Goal: Task Accomplishment & Management: Complete application form

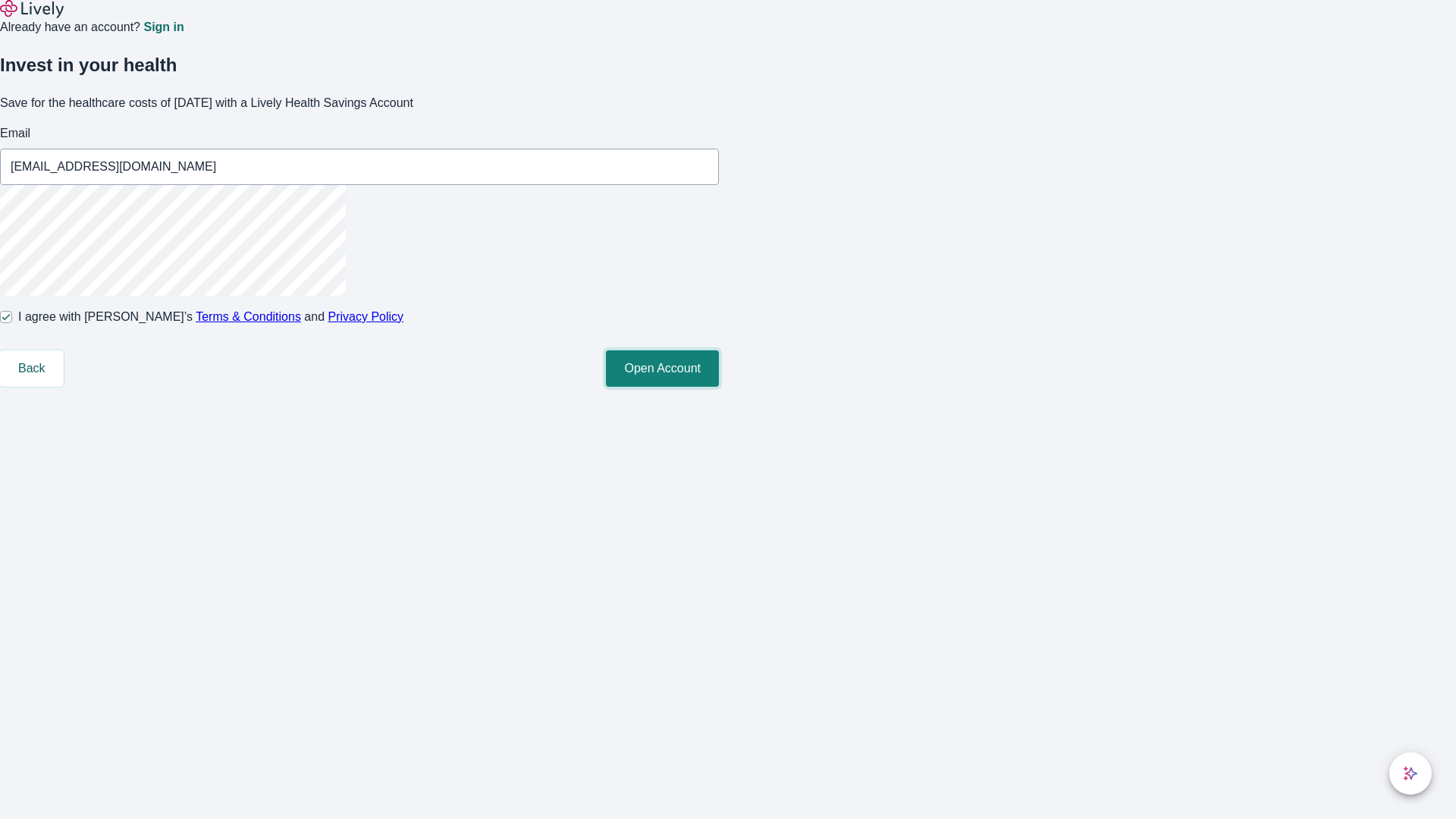
click at [719, 387] on button "Open Account" at bounding box center [663, 369] width 113 height 37
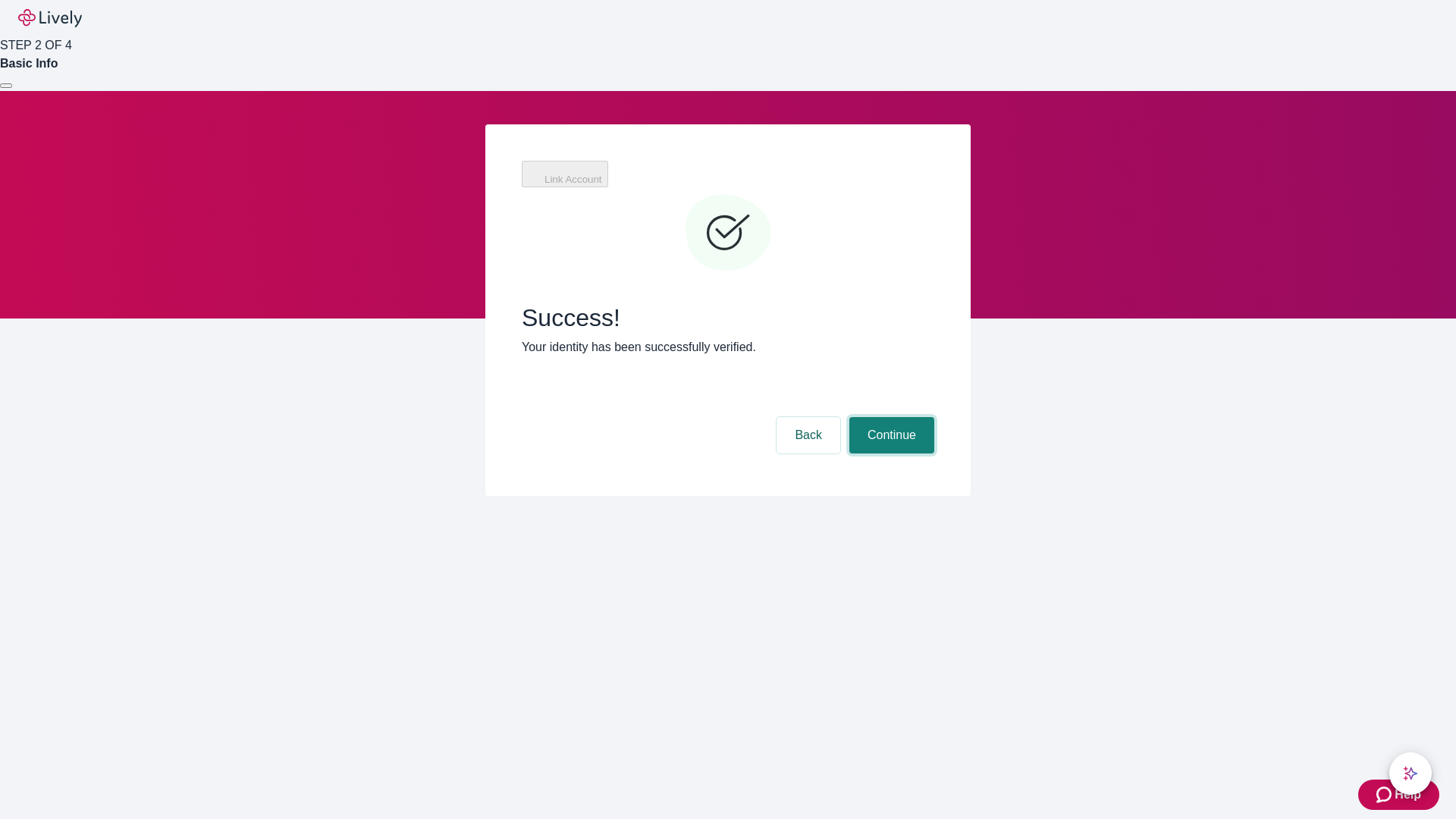
click at [890, 417] on button "Continue" at bounding box center [892, 435] width 85 height 37
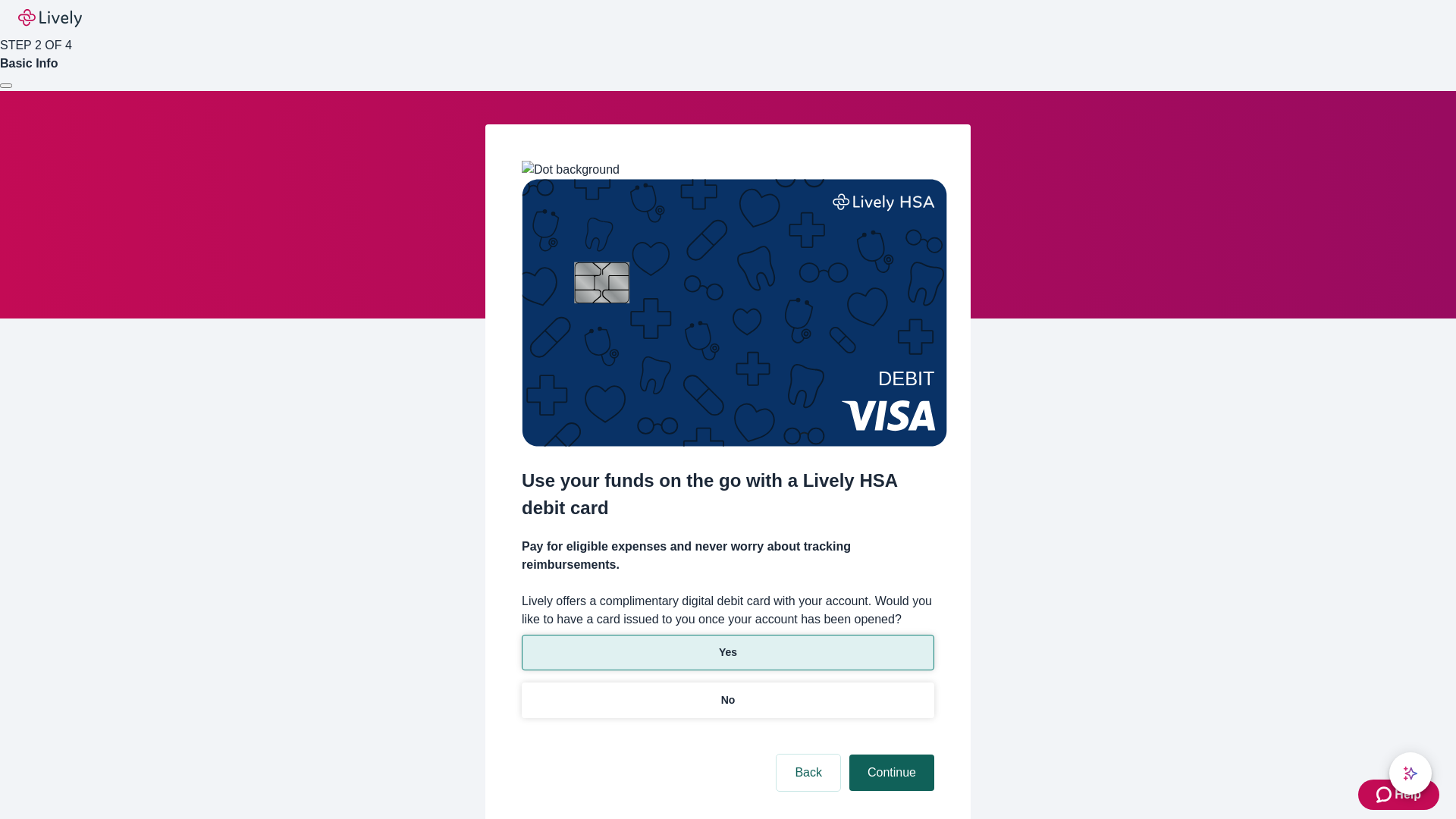
click at [728, 645] on p "Yes" at bounding box center [728, 652] width 18 height 16
click at [890, 755] on button "Continue" at bounding box center [892, 773] width 85 height 37
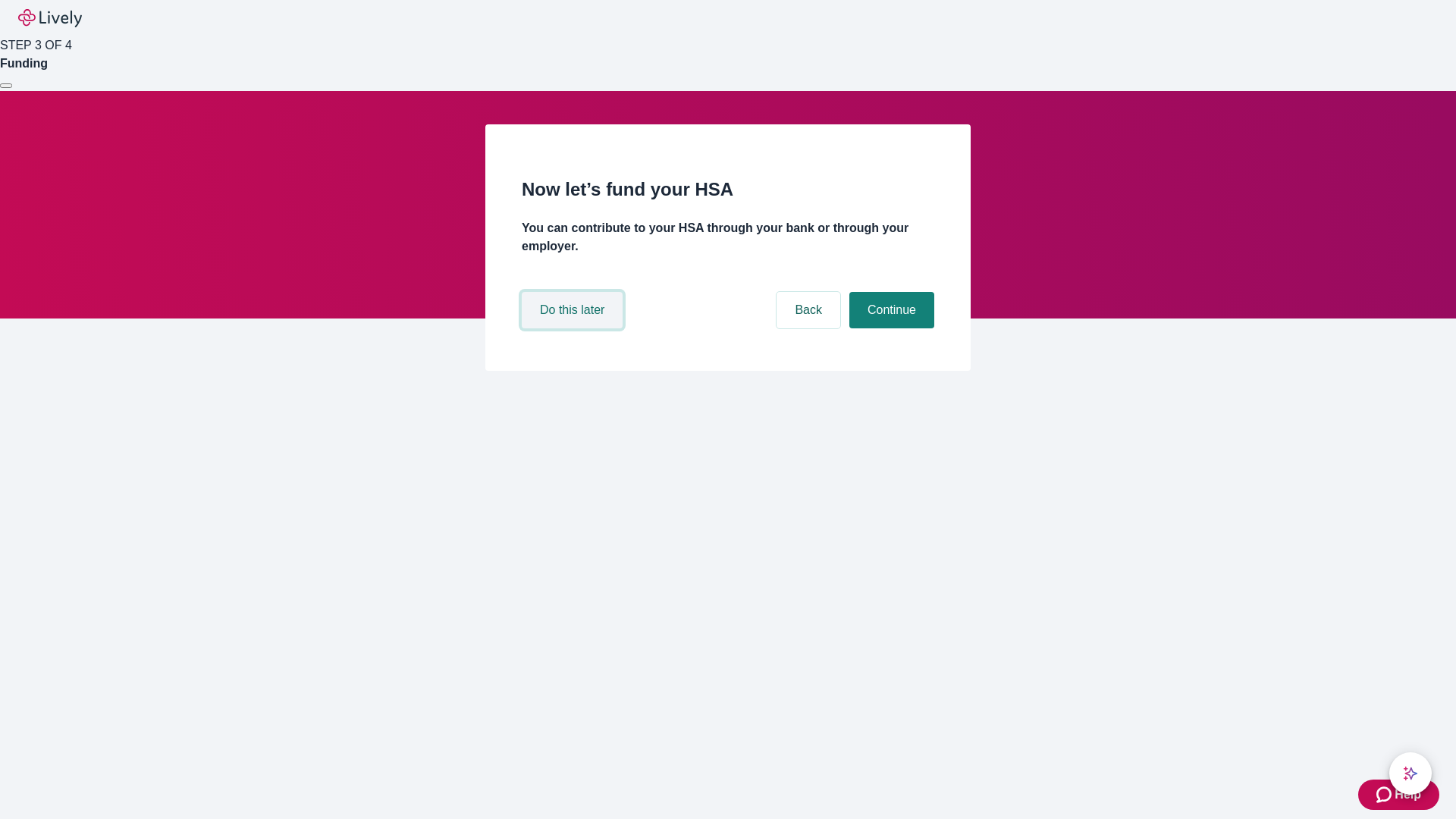
click at [574, 328] on button "Do this later" at bounding box center [571, 311] width 100 height 37
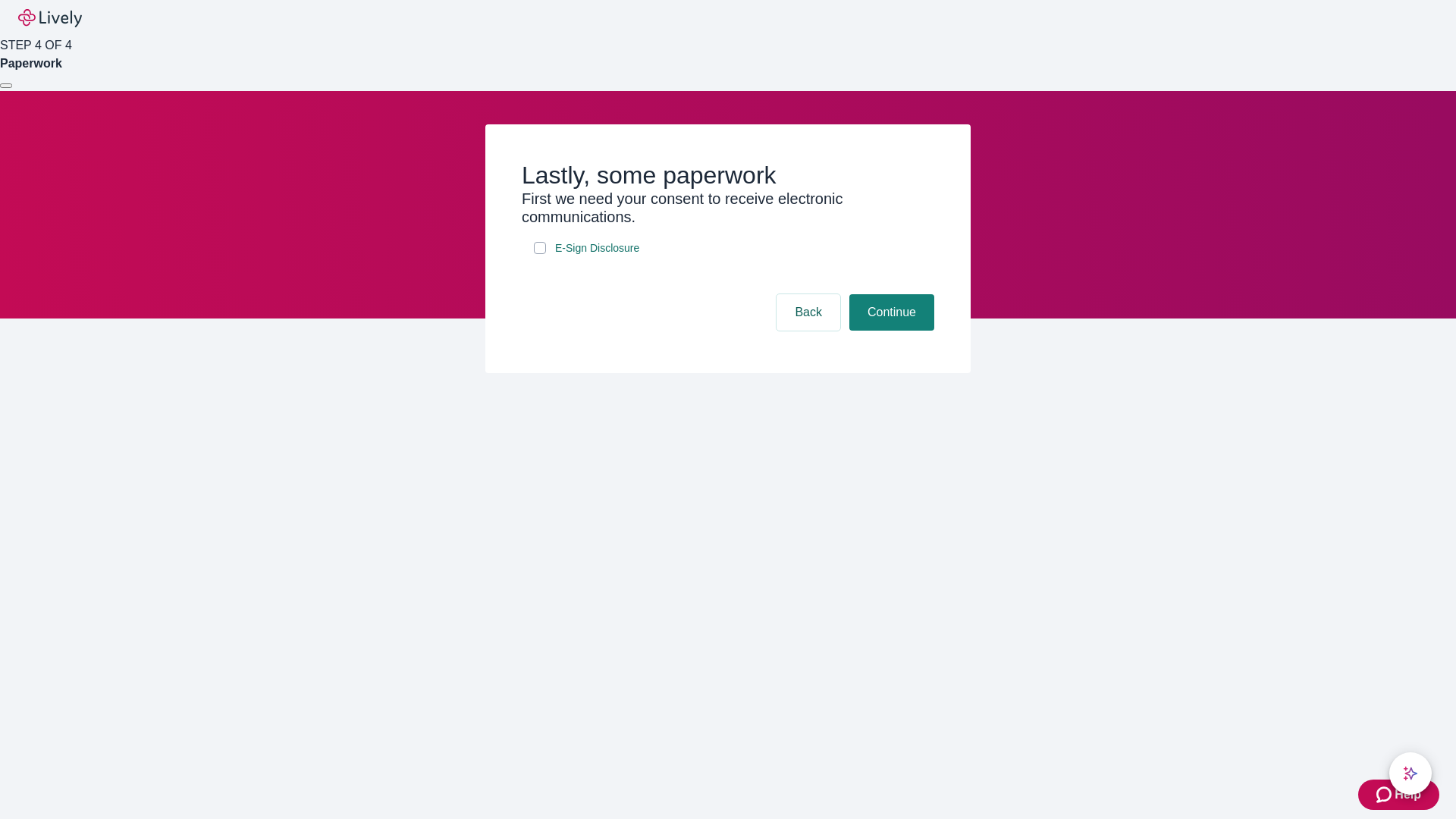
click at [540, 254] on input "E-Sign Disclosure" at bounding box center [540, 248] width 12 height 12
checkbox input "true"
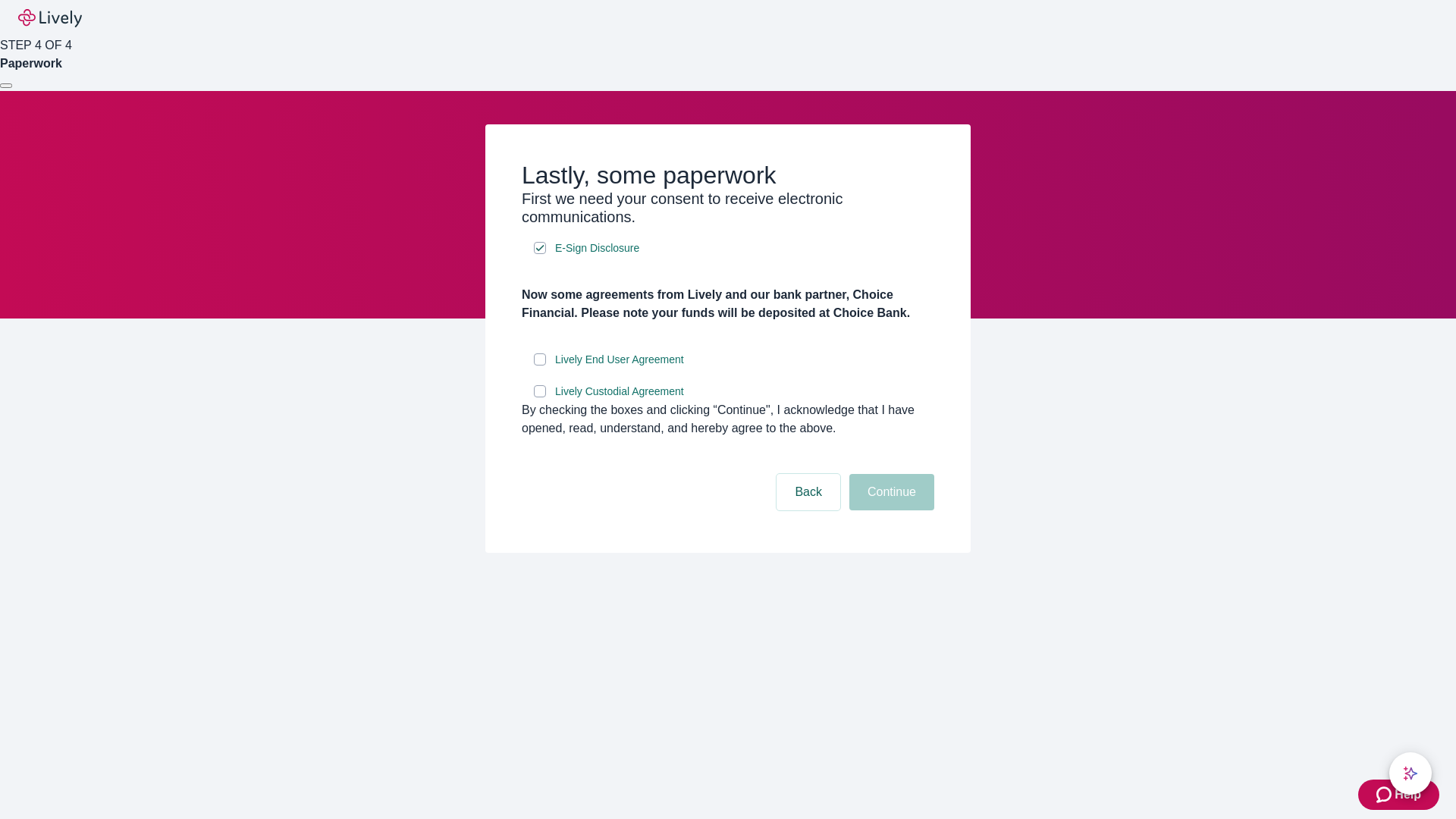
click at [540, 365] on input "Lively End User Agreement" at bounding box center [540, 360] width 12 height 12
checkbox input "true"
click at [540, 398] on input "Lively Custodial Agreement" at bounding box center [540, 391] width 12 height 12
checkbox input "true"
click at [890, 511] on button "Continue" at bounding box center [892, 493] width 85 height 37
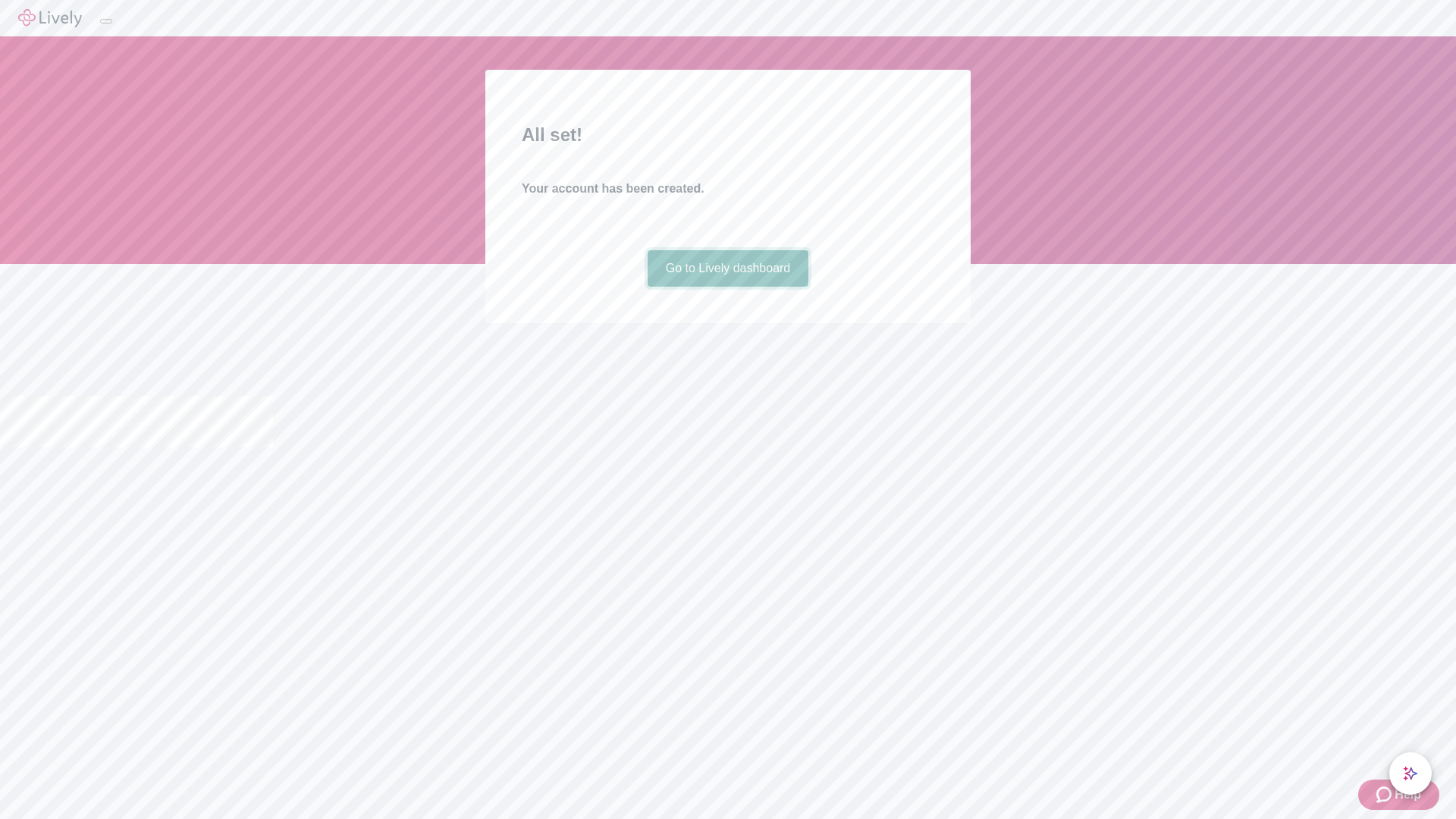
click at [728, 287] on link "Go to Lively dashboard" at bounding box center [728, 268] width 162 height 37
